Goal: Transaction & Acquisition: Purchase product/service

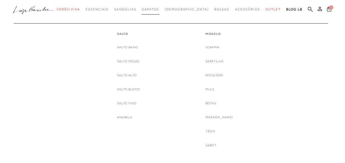
click at [159, 9] on span "Sapatos" at bounding box center [150, 9] width 17 height 4
click at [214, 74] on link "Mocassim" at bounding box center [215, 75] width 18 height 6
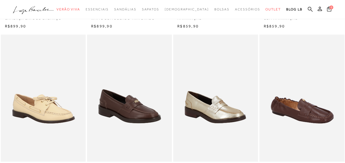
scroll to position [167, 0]
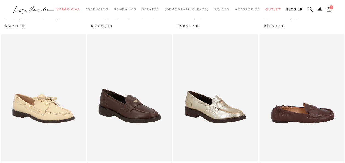
click at [280, 117] on img at bounding box center [302, 97] width 84 height 127
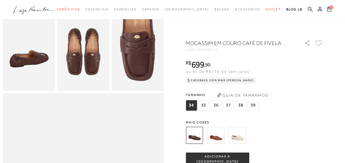
scroll to position [177, 0]
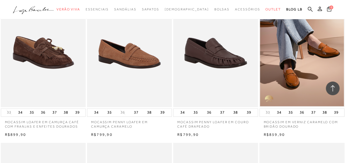
scroll to position [385, 0]
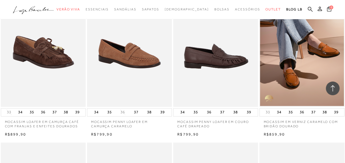
click at [204, 46] on img at bounding box center [216, 42] width 84 height 127
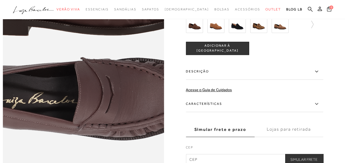
scroll to position [318, 0]
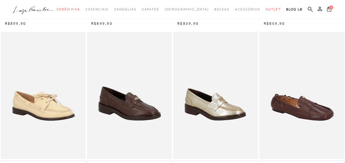
scroll to position [167, 0]
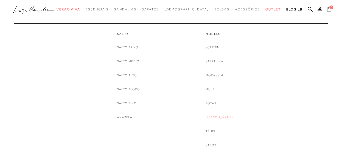
click at [218, 118] on link "[PERSON_NAME]" at bounding box center [219, 117] width 27 height 6
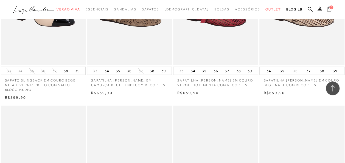
scroll to position [850, 0]
